Goal: Task Accomplishment & Management: Manage account settings

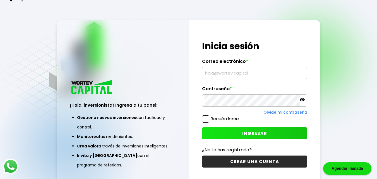
click at [234, 70] on input "text" at bounding box center [255, 73] width 101 height 12
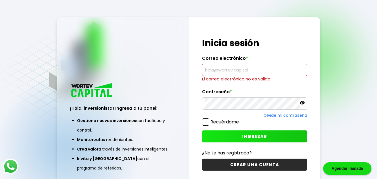
click at [217, 72] on input "text" at bounding box center [255, 70] width 101 height 12
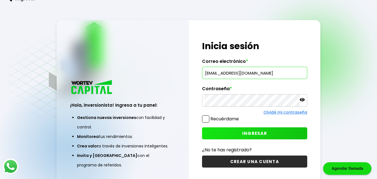
type input "[EMAIL_ADDRESS][DOMAIN_NAME]"
click at [238, 128] on button "INGRESAR" at bounding box center [255, 133] width 106 height 12
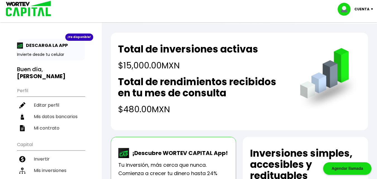
click at [366, 9] on p "Cuenta" at bounding box center [362, 9] width 15 height 8
click at [346, 37] on li "Cerrar sesión" at bounding box center [356, 37] width 45 height 11
